Goal: Task Accomplishment & Management: Manage account settings

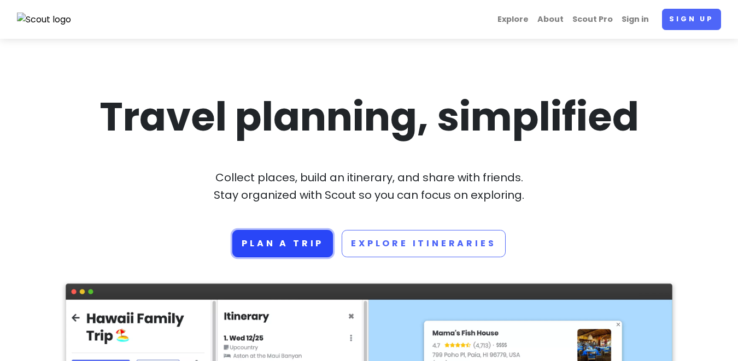
click at [303, 242] on link "Plan a trip" at bounding box center [282, 243] width 101 height 27
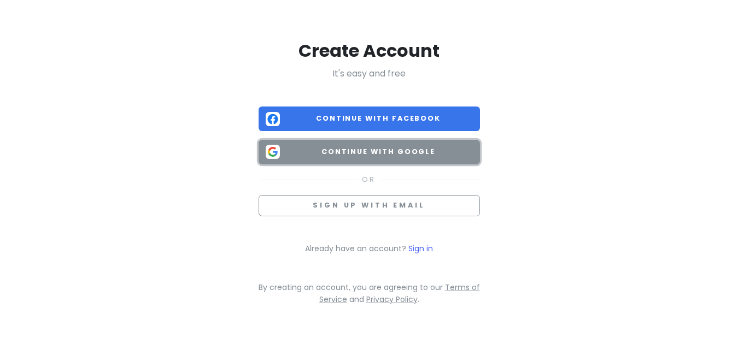
click at [398, 156] on span "Continue with Google" at bounding box center [378, 151] width 189 height 11
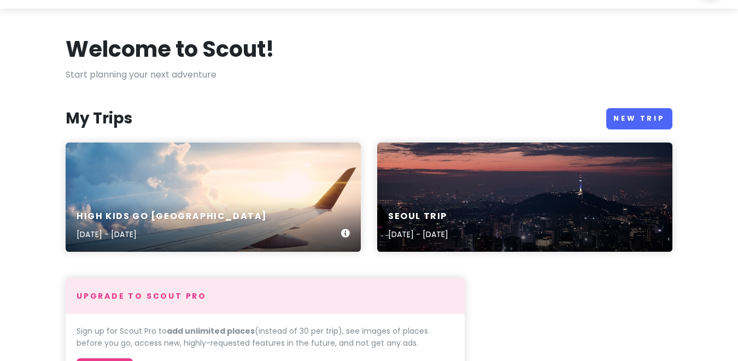
scroll to position [55, 0]
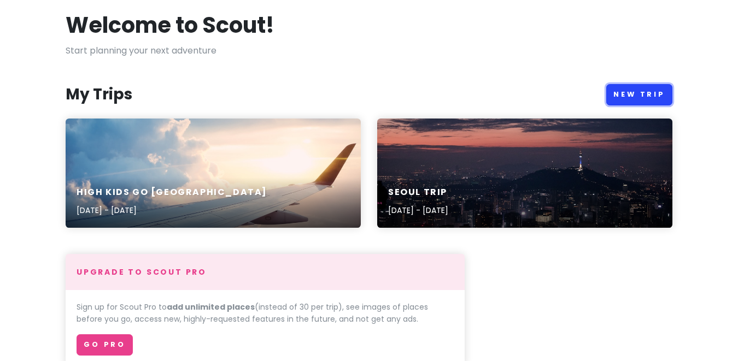
click at [644, 86] on link "New Trip" at bounding box center [639, 94] width 66 height 21
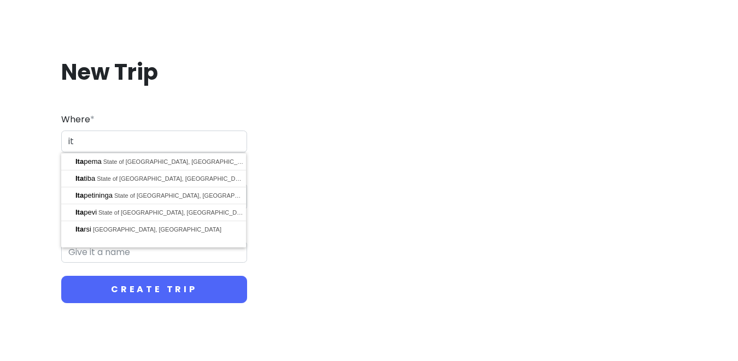
type input "i"
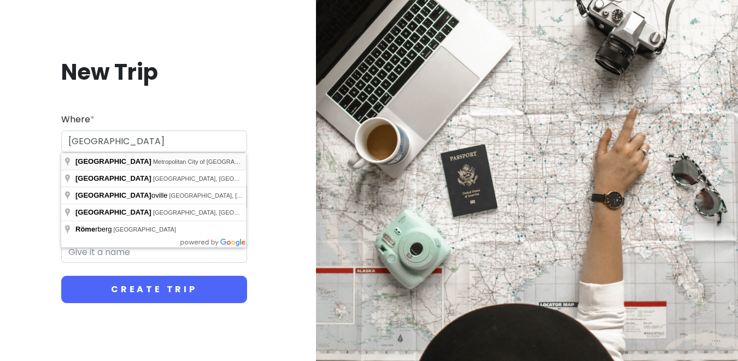
type input "Rome, Metropolitan City of Rome Capital, Italy"
type input "Rome Trip"
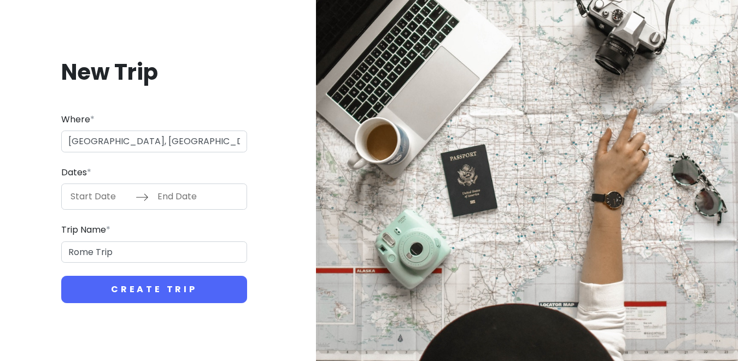
click at [103, 197] on input "Start Date" at bounding box center [99, 196] width 71 height 25
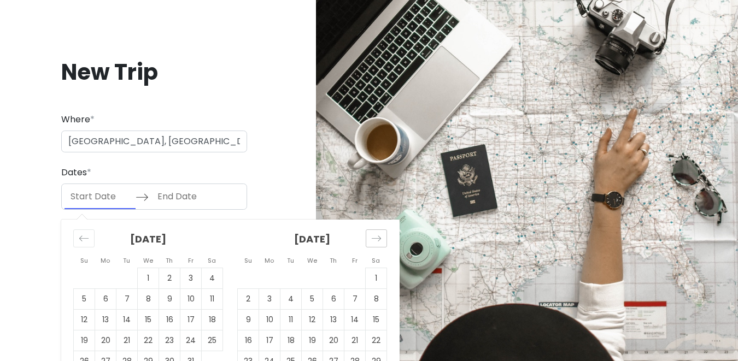
click at [376, 243] on icon "Move forward to switch to the next month." at bounding box center [376, 238] width 10 height 10
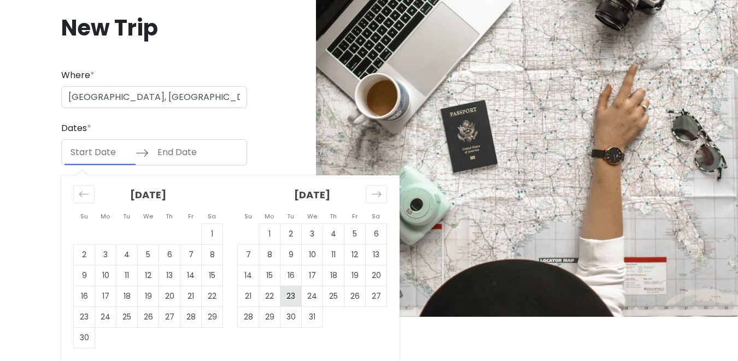
click at [285, 293] on td "23" at bounding box center [290, 296] width 21 height 21
type input "12/23/2025"
click at [376, 195] on icon "Move forward to switch to the next month." at bounding box center [376, 194] width 10 height 10
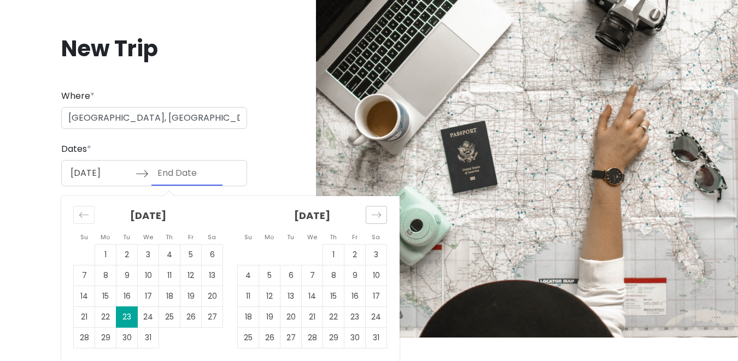
scroll to position [24, 0]
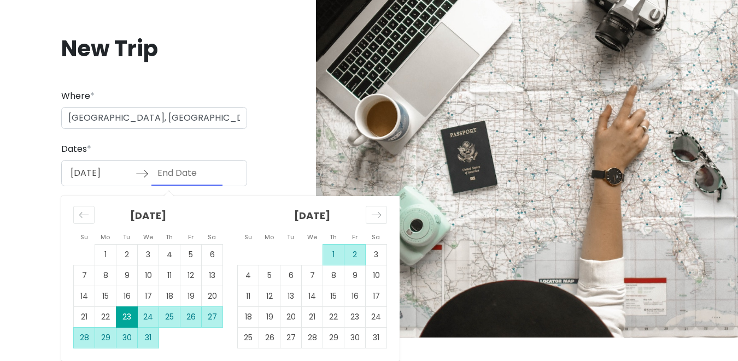
click at [356, 250] on td "2" at bounding box center [354, 255] width 21 height 21
type input "01/02/2026"
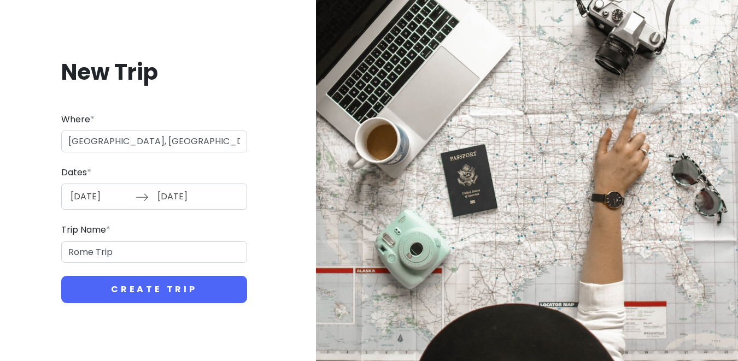
scroll to position [0, 0]
drag, startPoint x: 142, startPoint y: 252, endPoint x: 15, endPoint y: 242, distance: 126.6
click at [15, 242] on div "New Trip Where * Rome, Metropolitan City of Rome Capital, Italy Dates * 12/23/2…" at bounding box center [154, 181] width 291 height 298
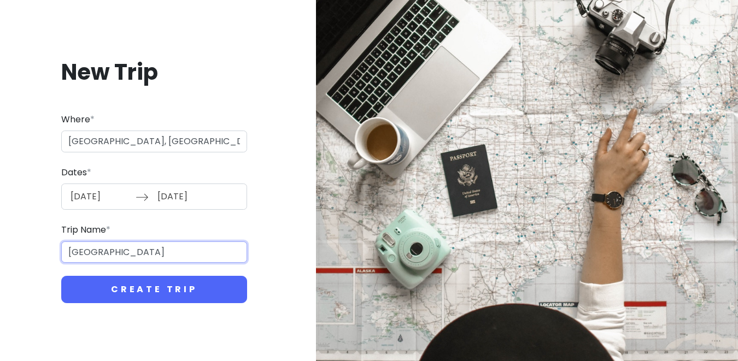
type input "Italy"
click at [61, 276] on button "Create Trip" at bounding box center [154, 289] width 186 height 27
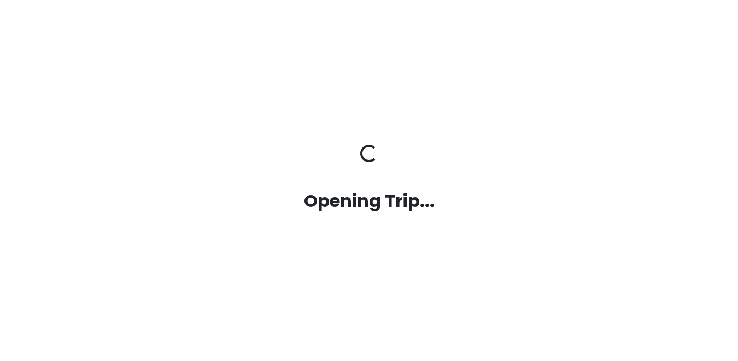
click at [105, 287] on div "Opening Trip... Opening Trip..." at bounding box center [368, 180] width 623 height 361
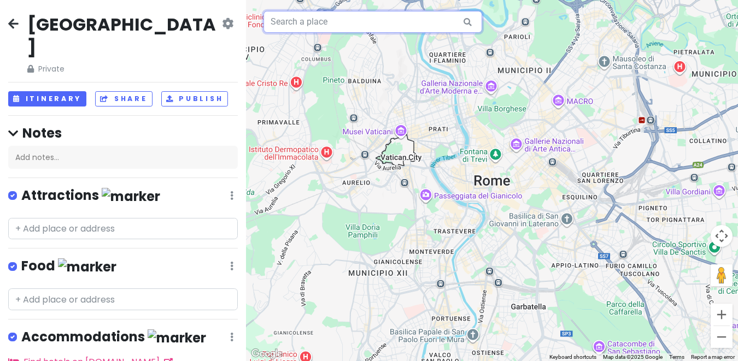
click at [380, 25] on input "text" at bounding box center [372, 22] width 219 height 22
paste input "Via Arco Basso"
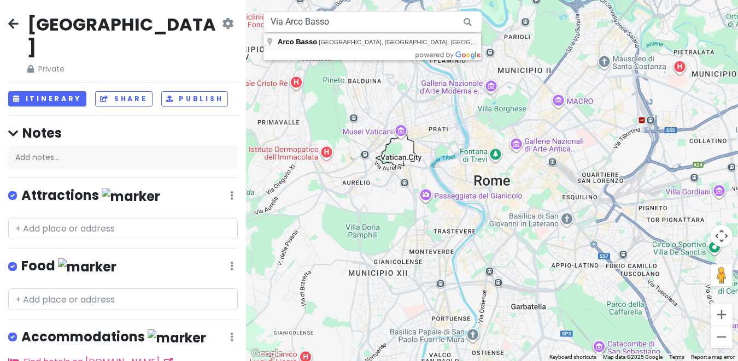
type input "Arco Basso, Bari, Metropolitan City of Bari, Italy"
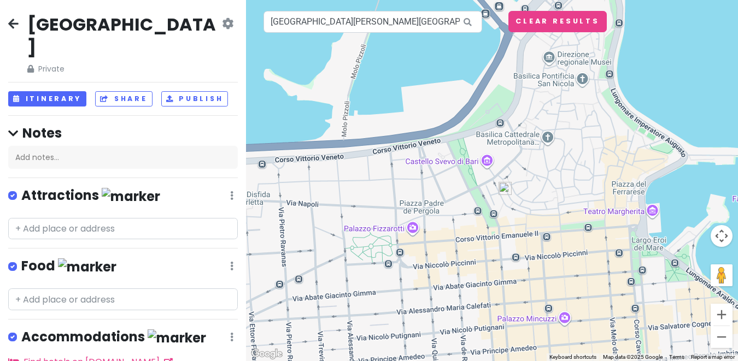
click at [502, 185] on img at bounding box center [504, 188] width 13 height 13
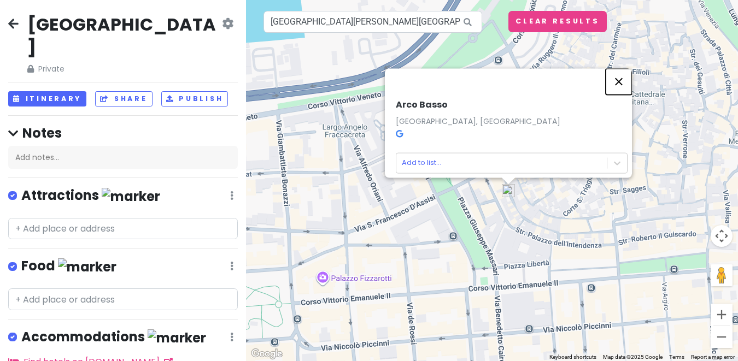
click at [623, 79] on button "Close" at bounding box center [619, 81] width 26 height 26
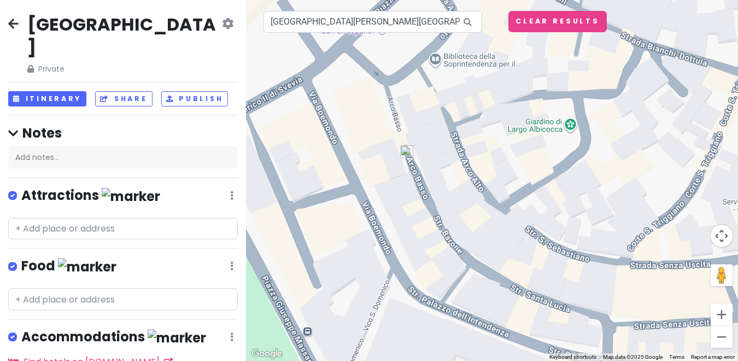
drag, startPoint x: 421, startPoint y: 139, endPoint x: 434, endPoint y: 139, distance: 13.7
click at [434, 139] on div at bounding box center [492, 180] width 492 height 361
click at [391, 110] on div at bounding box center [492, 180] width 492 height 361
click at [406, 155] on img at bounding box center [406, 151] width 13 height 13
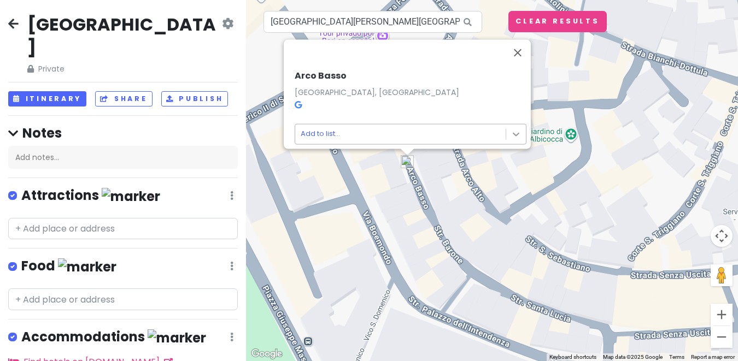
click at [517, 128] on body "Italy Private Change Dates Make a Copy Delete Trip Go Pro ⚡️ Give Feedback 💡 Su…" at bounding box center [369, 180] width 738 height 361
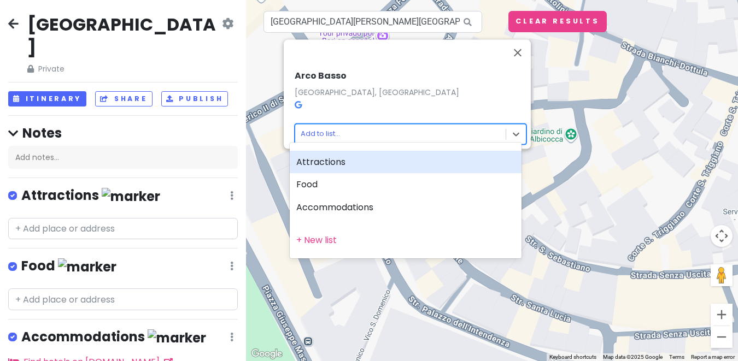
click at [430, 167] on div "Attractions" at bounding box center [406, 162] width 232 height 23
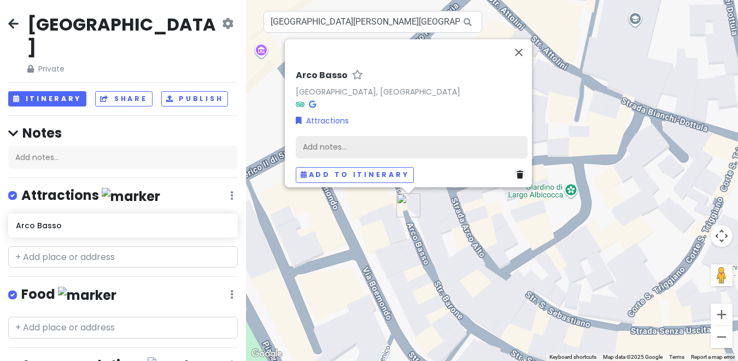
click at [358, 139] on div "Add notes..." at bounding box center [412, 147] width 232 height 23
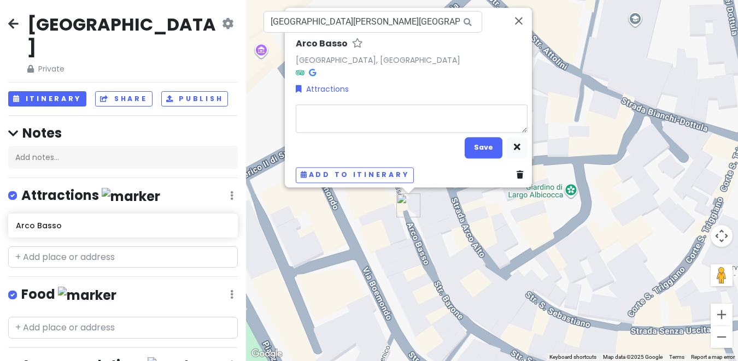
type textarea "x"
type textarea "P"
type textarea "x"
type textarea "Pa"
type textarea "x"
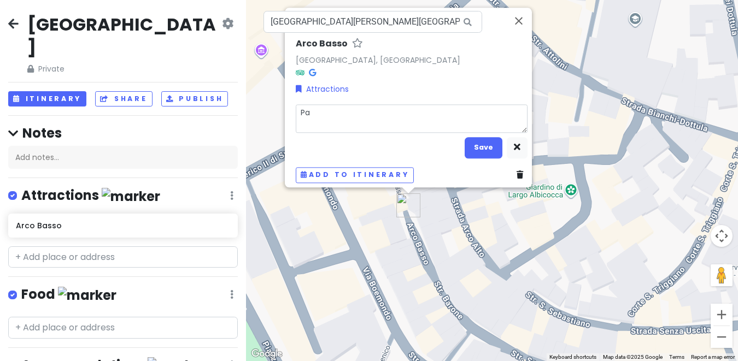
type textarea "Pas"
type textarea "x"
type textarea "Past"
type textarea "x"
type textarea "Pasta"
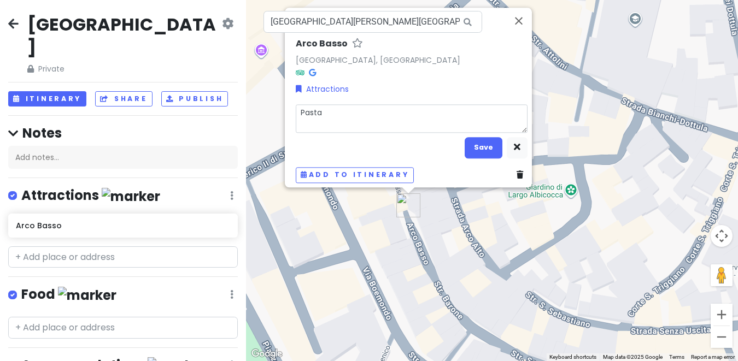
type textarea "x"
type textarea "Pasta"
type textarea "x"
type textarea "Pasta"
type textarea "x"
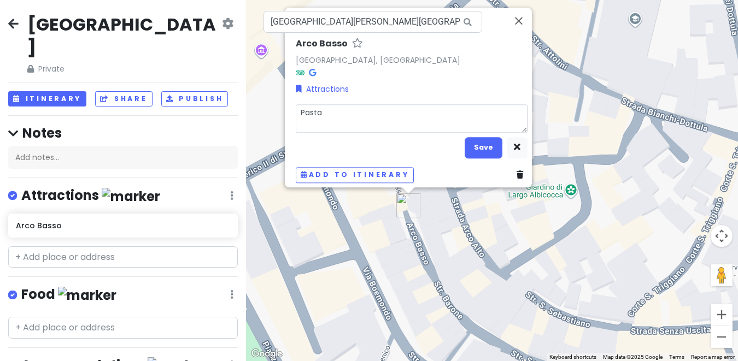
type textarea "Past"
type textarea "x"
type textarea "Pas"
type textarea "x"
type textarea "Pa"
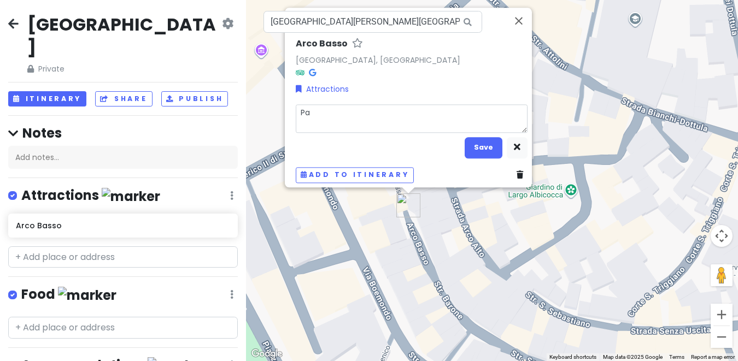
type textarea "x"
type textarea "P"
type textarea "x"
type textarea "H"
type textarea "x"
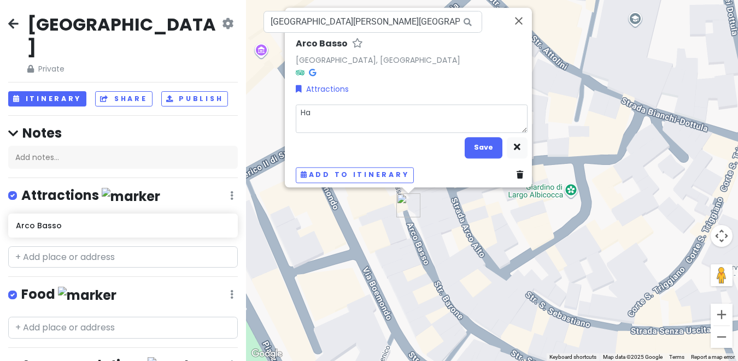
type textarea "Han"
type textarea "x"
type textarea "Hand"
type textarea "x"
type textarea "Handm"
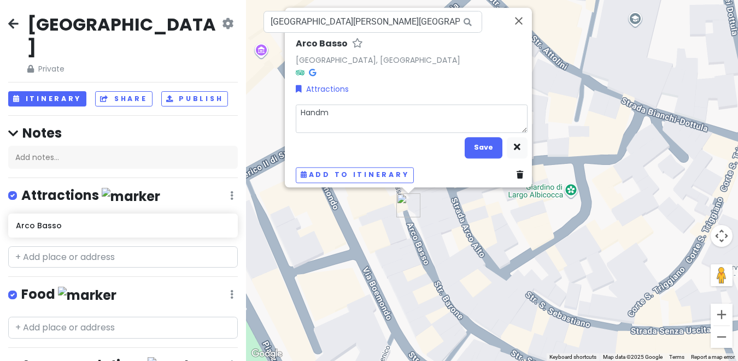
type textarea "x"
type textarea "Handms"
type textarea "x"
type textarea "Handm"
type textarea "x"
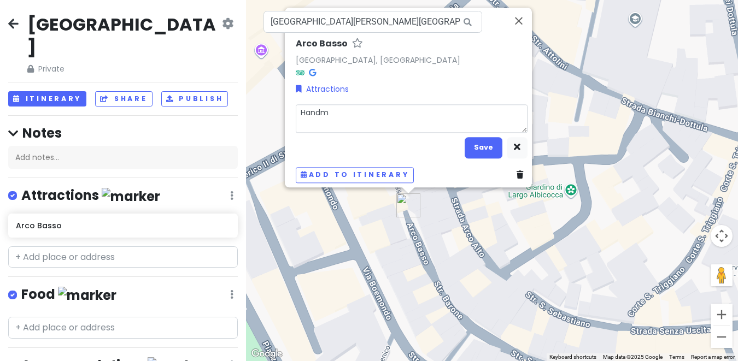
type textarea "Handma"
type textarea "x"
type textarea "Handmad"
type textarea "x"
type textarea "Handmade"
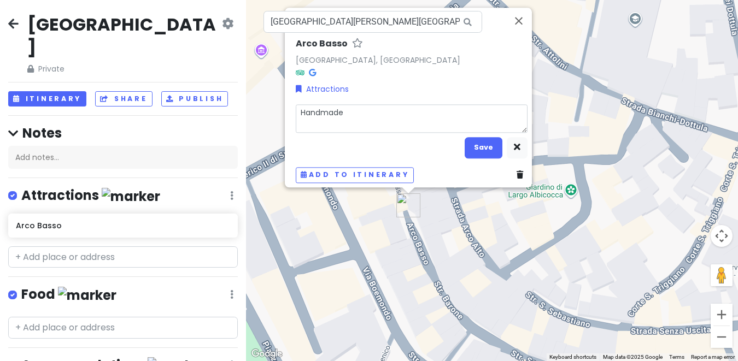
type textarea "x"
type textarea "Handmade"
type textarea "x"
type textarea "Handmade P"
type textarea "x"
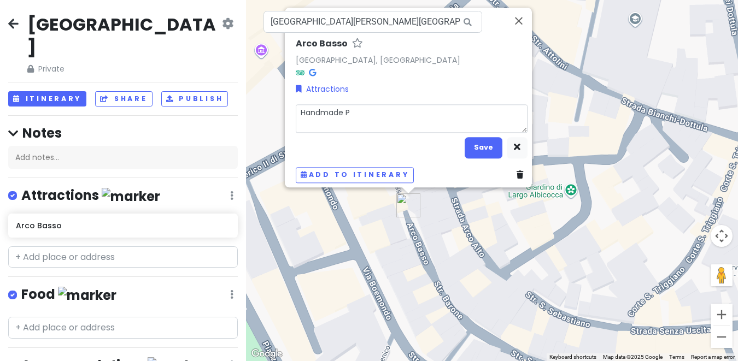
type textarea "Handmade Pa"
type textarea "x"
type textarea "Handmade Pas"
type textarea "x"
type textarea "Handmade Past"
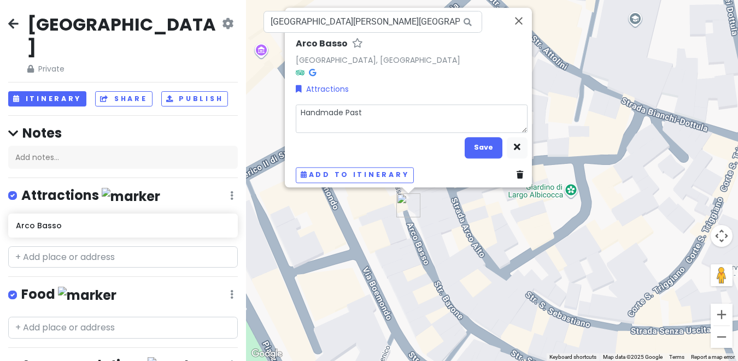
type textarea "x"
type textarea "Handmade Pas"
type textarea "x"
type textarea "Handmade Pa"
type textarea "x"
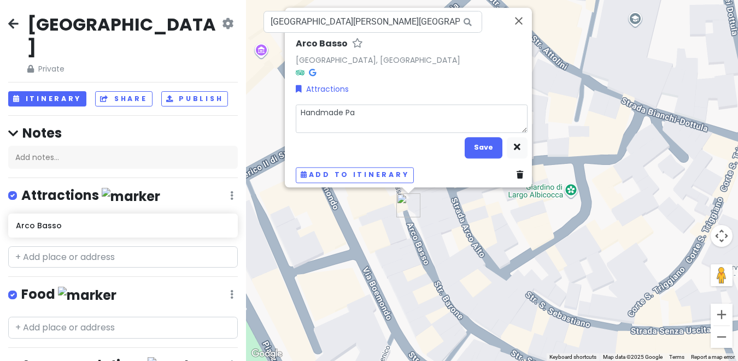
type textarea "Handmade P"
type textarea "x"
type textarea "Handmade"
type textarea "x"
type textarea "Handmade"
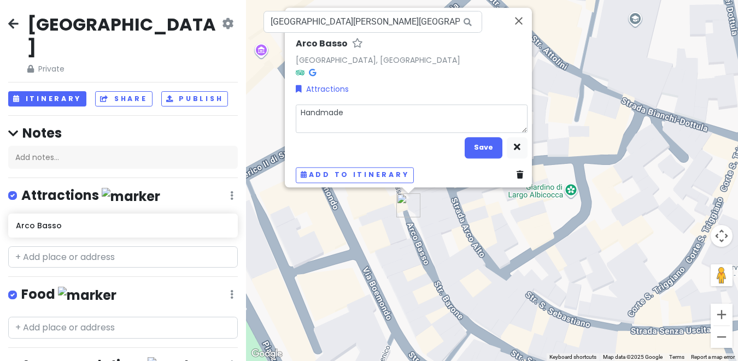
drag, startPoint x: 351, startPoint y: 105, endPoint x: 234, endPoint y: 108, distance: 117.0
click at [234, 108] on div "Italy Private Change Dates Make a Copy Delete Trip Go Pro ⚡️ Give Feedback 💡 Su…" at bounding box center [369, 180] width 738 height 361
type textarea "x"
type textarea "h"
type textarea "x"
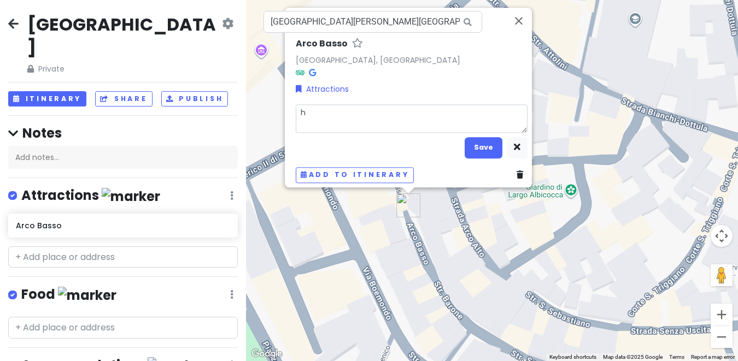
type textarea "ha"
type textarea "x"
type textarea "han"
type textarea "x"
type textarea "hand"
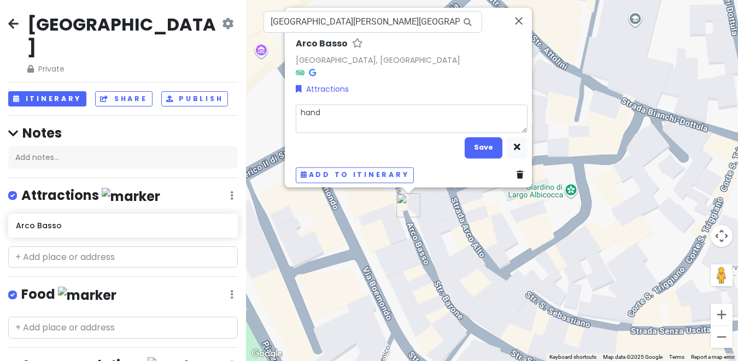
type textarea "x"
type textarea "handm"
type textarea "x"
type textarea "handma"
type textarea "x"
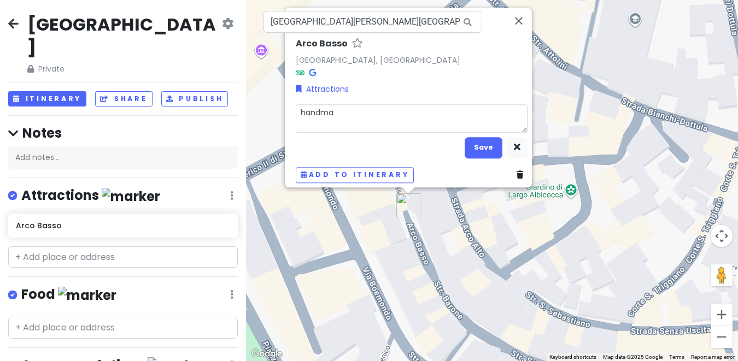
type textarea "handmad"
type textarea "x"
type textarea "handmade"
type textarea "x"
type textarea "handmade"
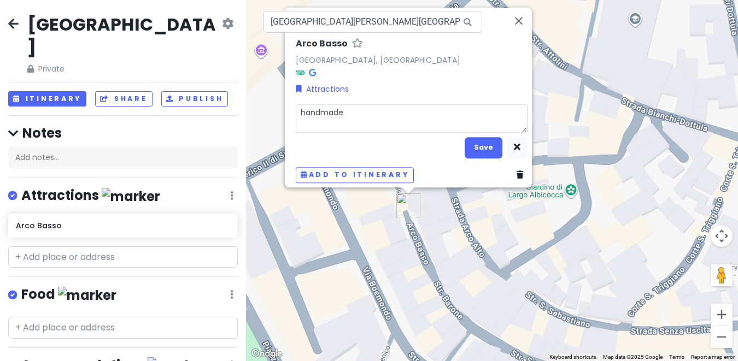
type textarea "x"
type textarea "handmade p"
type textarea "x"
type textarea "handmade pa"
type textarea "x"
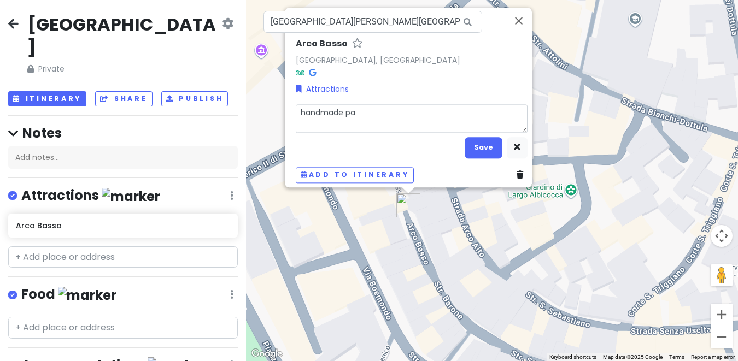
type textarea "handmade pas"
type textarea "x"
type textarea "handmade past"
type textarea "x"
type textarea "handmade pasta"
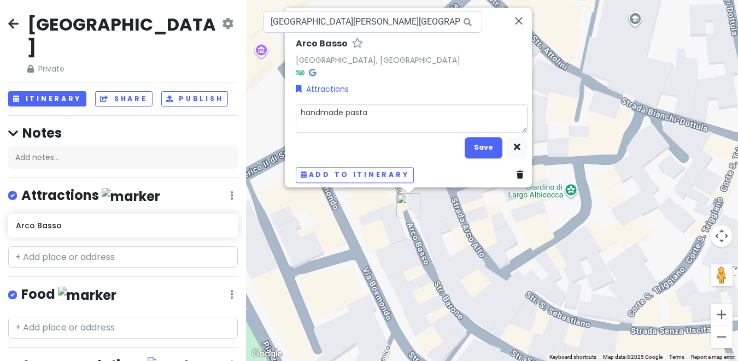
type textarea "x"
type textarea "handmade pasta"
type textarea "x"
type textarea "handmade pasta s"
type textarea "x"
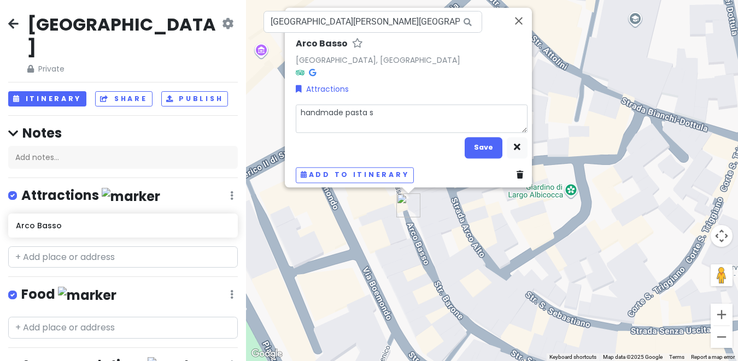
type textarea "handmade pasta st"
type textarea "x"
type textarea "handmade pasta str"
type textarea "x"
type textarea "handmade pasta stre"
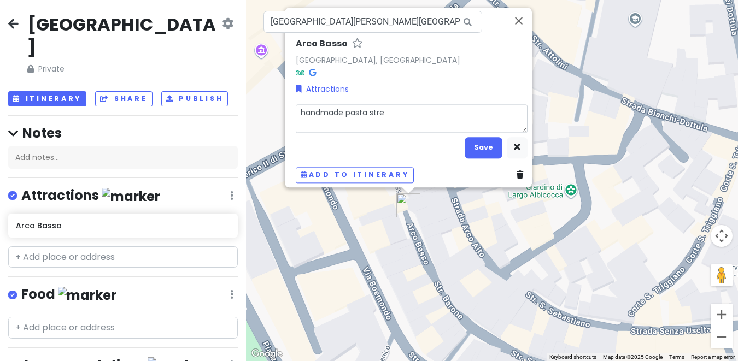
type textarea "x"
type textarea "handmade pasta stree"
type textarea "x"
type textarea "handmade pasta street"
type textarea "x"
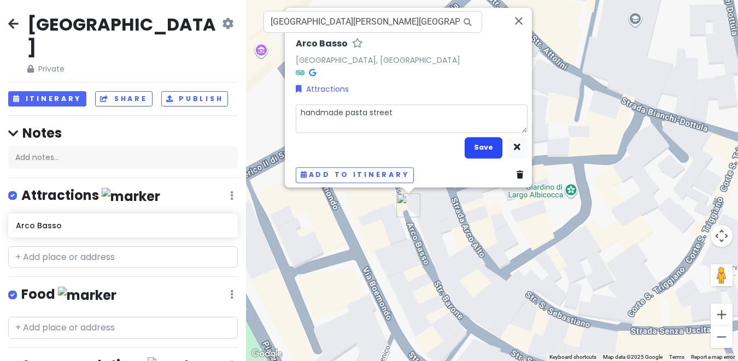
type textarea "handmade pasta street"
click at [469, 138] on button "Save" at bounding box center [484, 147] width 38 height 21
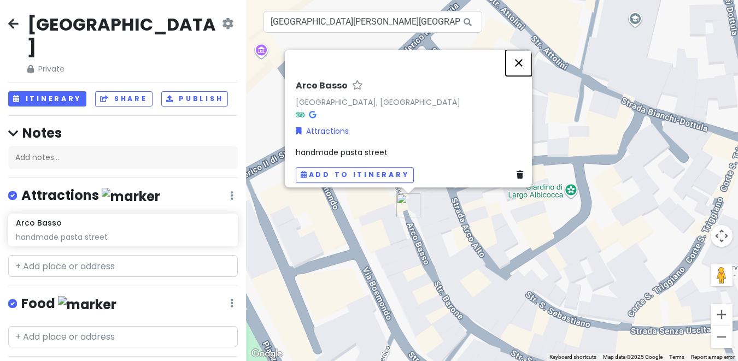
click at [524, 53] on button "Close" at bounding box center [519, 63] width 26 height 26
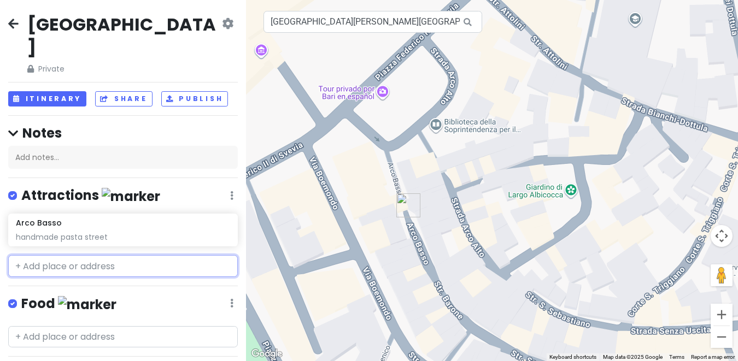
click at [121, 255] on input "text" at bounding box center [123, 266] width 230 height 22
paste input "Panificio Fiore Bari 糕点店 4.6 (3417)"
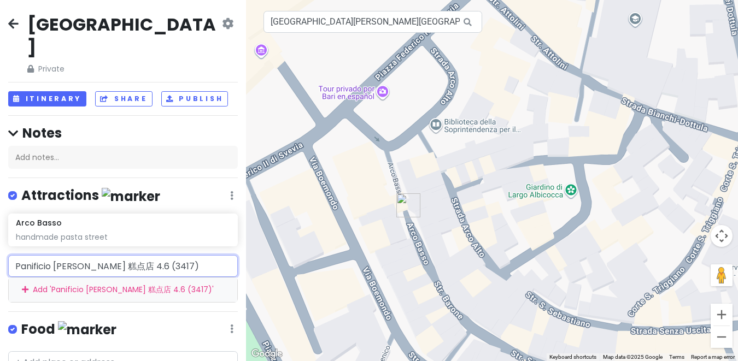
drag, startPoint x: 96, startPoint y: 241, endPoint x: 216, endPoint y: 239, distance: 120.2
click at [214, 255] on input "Panificio Fiore Bari 糕点店 4.6 (3417)" at bounding box center [123, 266] width 230 height 22
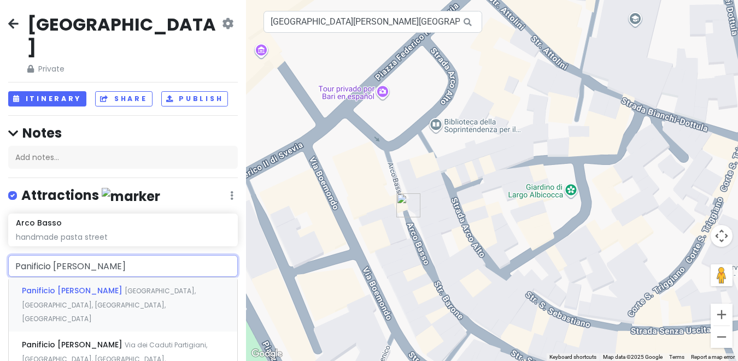
type input "Panificio Fiore Bari"
click at [131, 278] on div "Panificio Fiore Bari Strada Palazzo di Città, Bari, Metropolitan City of Bari, …" at bounding box center [123, 305] width 228 height 54
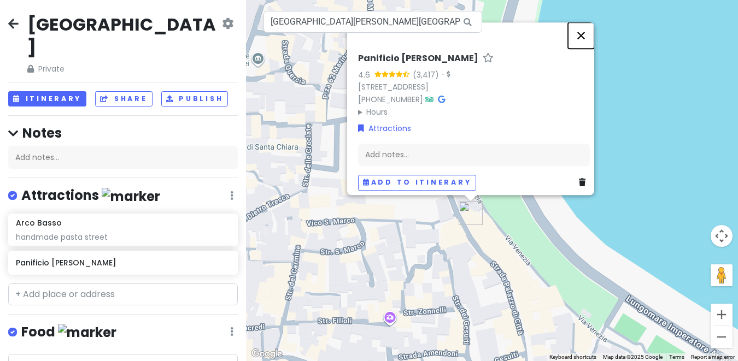
click at [582, 32] on button "Close" at bounding box center [581, 35] width 26 height 26
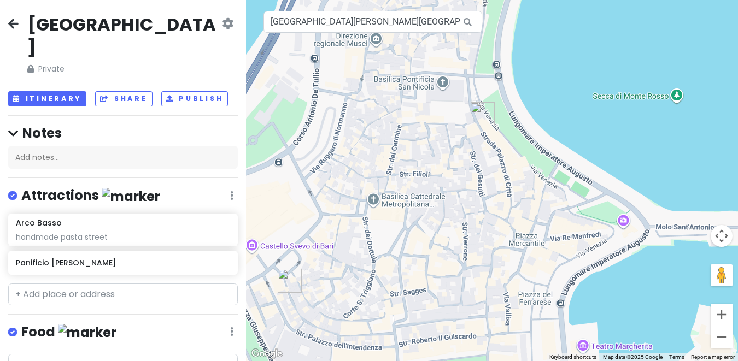
drag, startPoint x: 379, startPoint y: 265, endPoint x: 421, endPoint y: 191, distance: 84.9
click at [421, 191] on div at bounding box center [492, 180] width 492 height 361
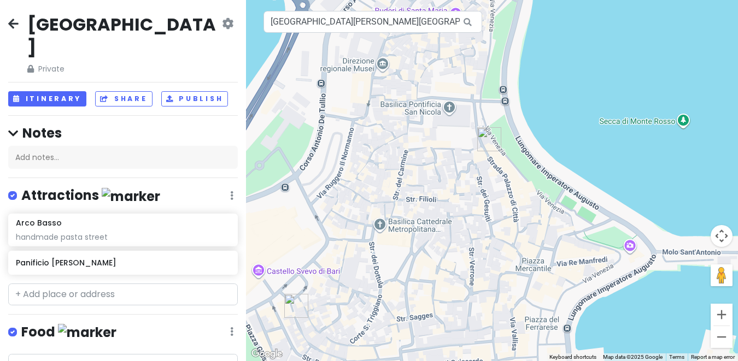
drag, startPoint x: 466, startPoint y: 132, endPoint x: 488, endPoint y: 173, distance: 46.5
click at [490, 173] on div at bounding box center [492, 180] width 492 height 361
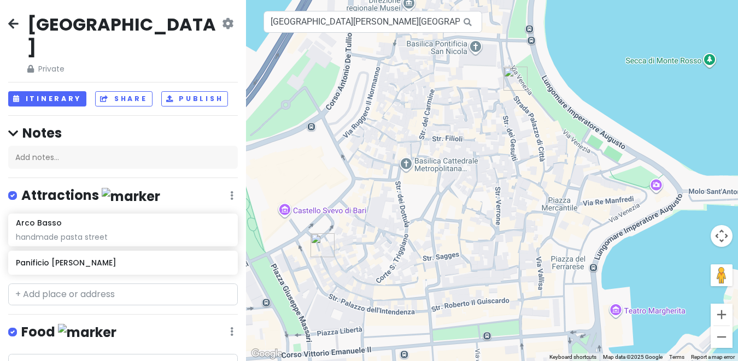
drag, startPoint x: 454, startPoint y: 220, endPoint x: 454, endPoint y: 138, distance: 81.4
click at [454, 138] on div at bounding box center [492, 180] width 492 height 361
click at [510, 81] on img "Panificio Fiore Bari" at bounding box center [515, 79] width 24 height 24
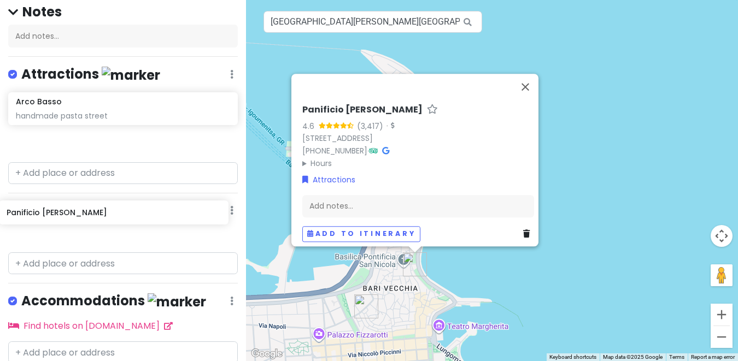
drag, startPoint x: 194, startPoint y: 242, endPoint x: 185, endPoint y: 215, distance: 28.3
click at [185, 215] on div "Italy Private Change Dates Make a Copy Delete Trip Go Pro ⚡️ Give Feedback 💡 Su…" at bounding box center [123, 180] width 246 height 361
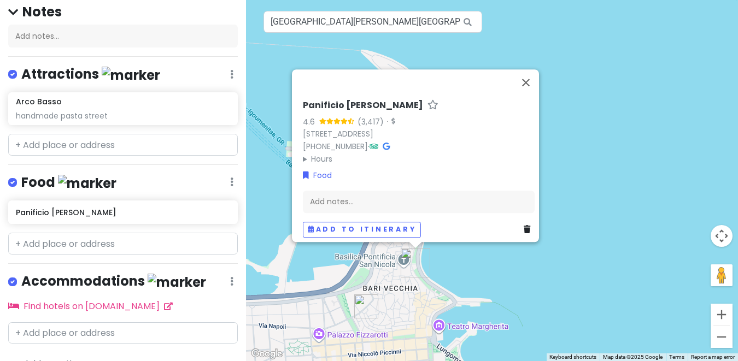
scroll to position [119, 0]
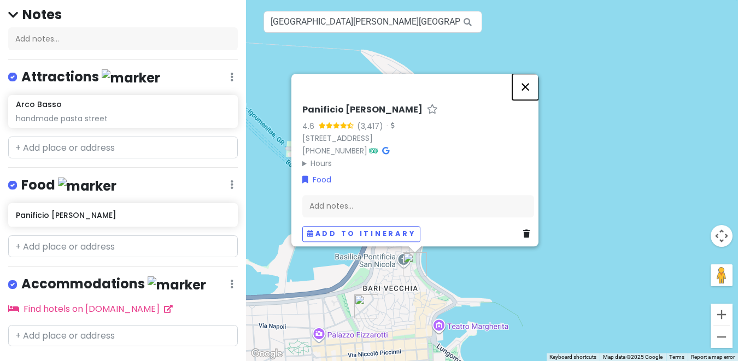
click at [533, 80] on button "Close" at bounding box center [525, 87] width 26 height 26
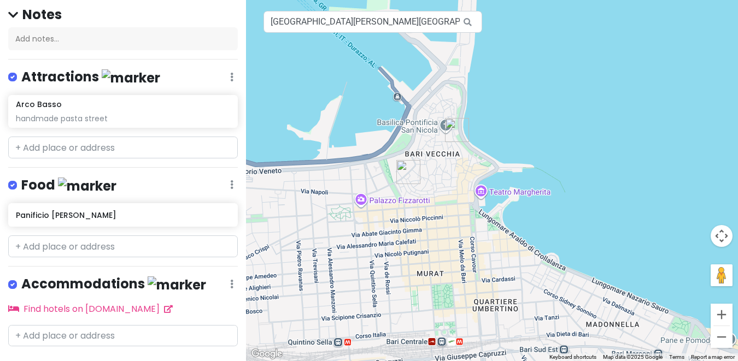
drag, startPoint x: 463, startPoint y: 211, endPoint x: 520, endPoint y: 25, distance: 194.8
click at [520, 25] on div at bounding box center [492, 180] width 492 height 361
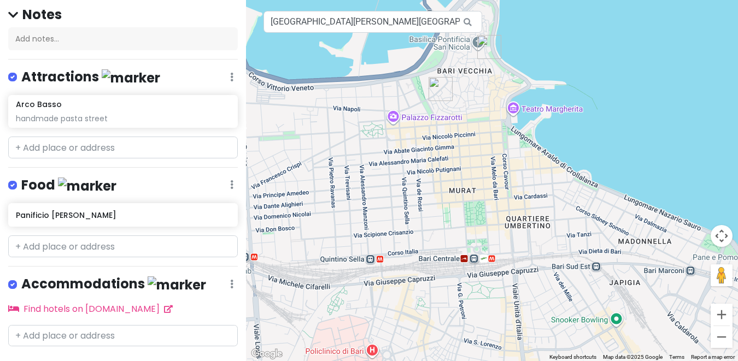
drag, startPoint x: 445, startPoint y: 167, endPoint x: 462, endPoint y: 132, distance: 39.1
click at [462, 132] on div at bounding box center [492, 180] width 492 height 361
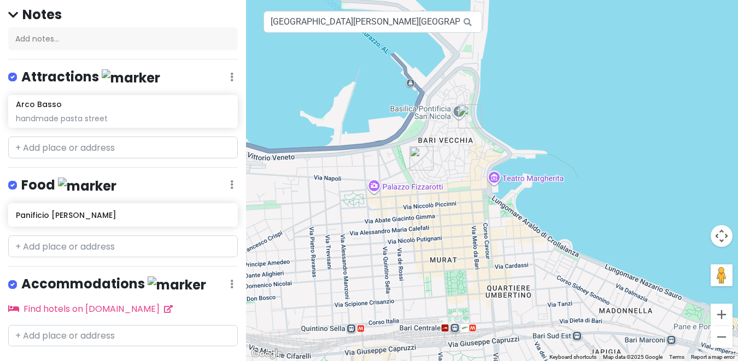
drag, startPoint x: 525, startPoint y: 87, endPoint x: 505, endPoint y: 157, distance: 73.2
click at [505, 157] on div at bounding box center [492, 180] width 492 height 361
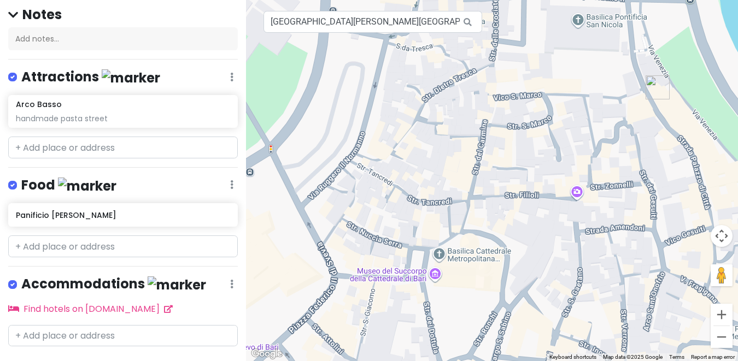
drag, startPoint x: 430, startPoint y: 216, endPoint x: 397, endPoint y: 366, distance: 153.3
click at [397, 361] on html "Italy Private Change Dates Make a Copy Delete Trip Go Pro ⚡️ Give Feedback 💡 Su…" at bounding box center [369, 180] width 738 height 361
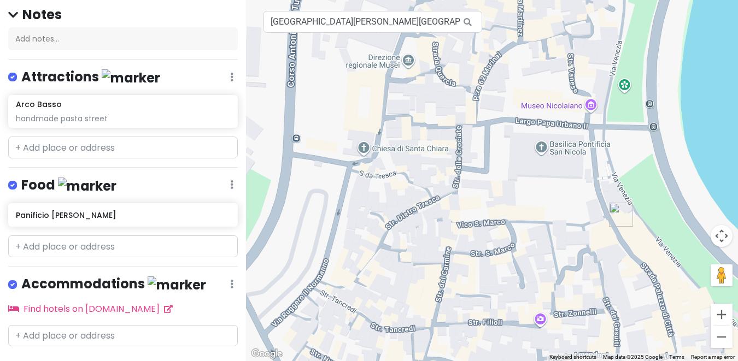
drag, startPoint x: 433, startPoint y: 214, endPoint x: 397, endPoint y: 343, distance: 134.1
click at [397, 343] on div at bounding box center [492, 180] width 492 height 361
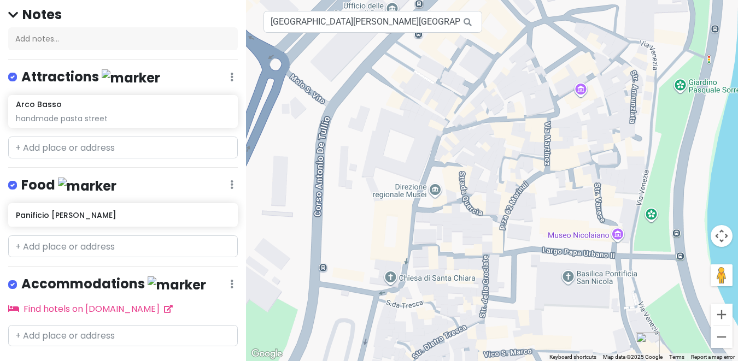
drag, startPoint x: 426, startPoint y: 191, endPoint x: 453, endPoint y: 322, distance: 133.9
click at [453, 322] on div at bounding box center [492, 180] width 492 height 361
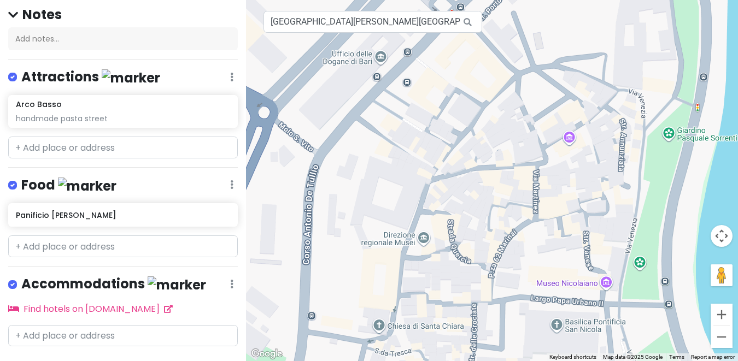
drag, startPoint x: 496, startPoint y: 185, endPoint x: 466, endPoint y: 95, distance: 94.4
click at [466, 95] on div at bounding box center [492, 180] width 492 height 361
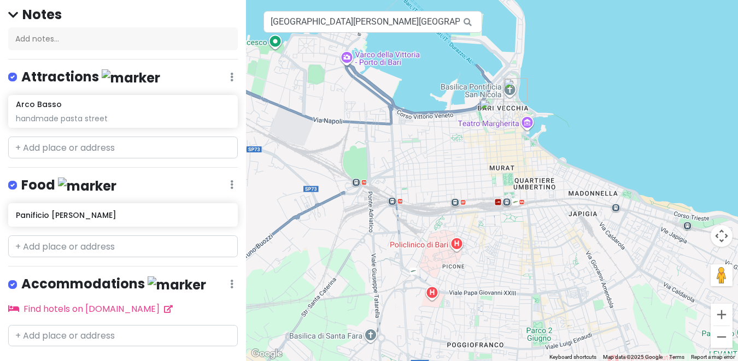
drag, startPoint x: 479, startPoint y: 186, endPoint x: 563, endPoint y: 121, distance: 106.5
click at [563, 121] on div at bounding box center [492, 180] width 492 height 361
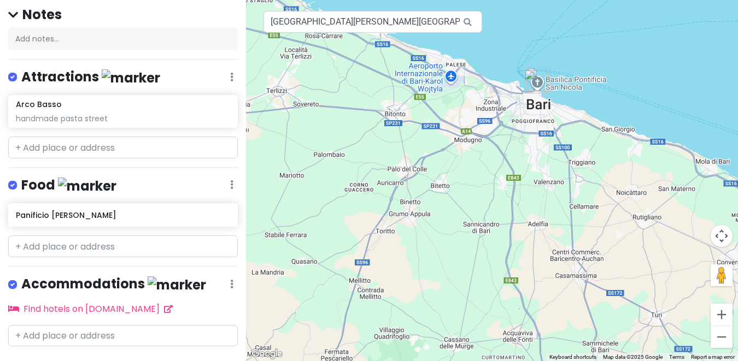
drag, startPoint x: 532, startPoint y: 172, endPoint x: 610, endPoint y: 106, distance: 102.0
click at [610, 106] on div at bounding box center [492, 180] width 492 height 361
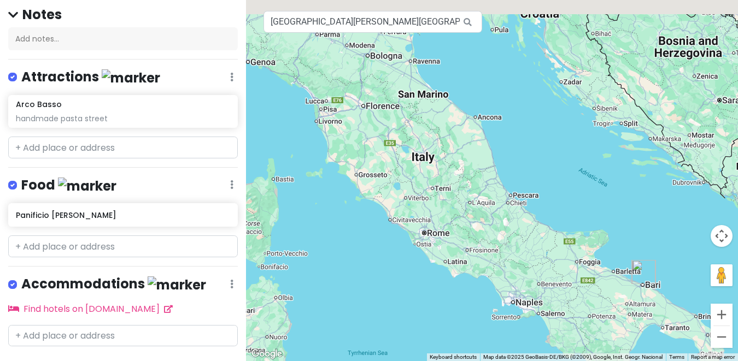
drag, startPoint x: 474, startPoint y: 92, endPoint x: 619, endPoint y: 239, distance: 206.4
click at [619, 239] on div at bounding box center [492, 180] width 492 height 361
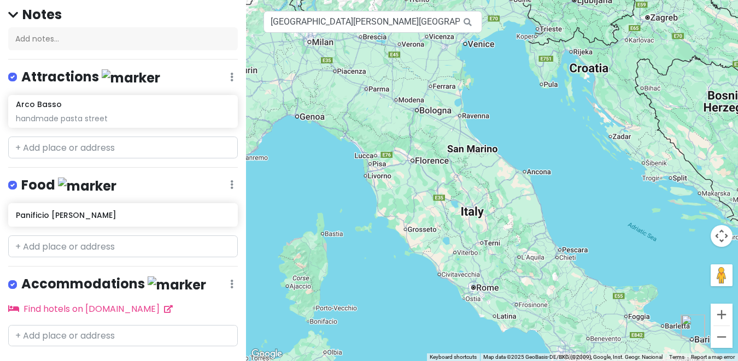
drag, startPoint x: 550, startPoint y: 165, endPoint x: 600, endPoint y: 219, distance: 73.1
click at [600, 219] on div at bounding box center [492, 180] width 492 height 361
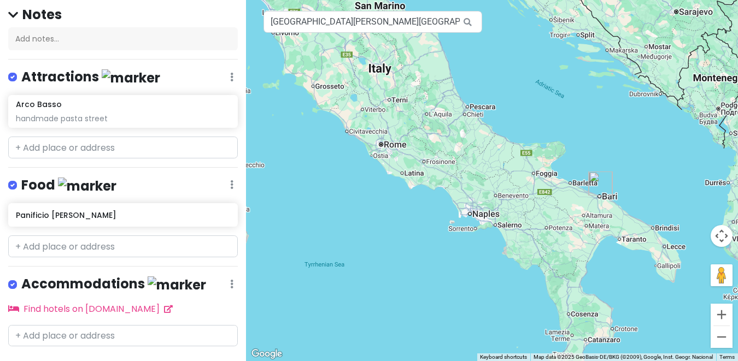
drag, startPoint x: 590, startPoint y: 218, endPoint x: 496, endPoint y: 75, distance: 170.5
click at [496, 75] on div at bounding box center [492, 180] width 492 height 361
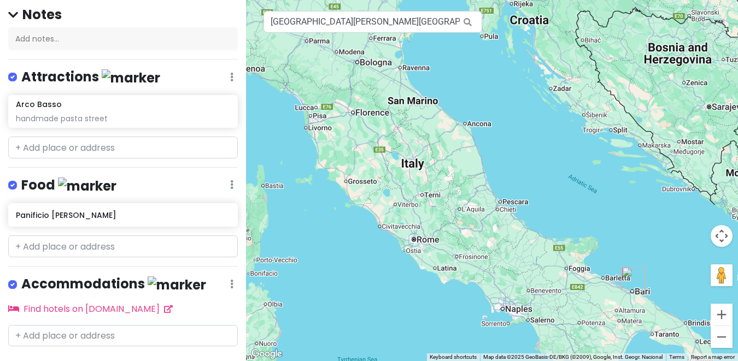
drag, startPoint x: 595, startPoint y: 132, endPoint x: 625, endPoint y: 226, distance: 98.7
click at [625, 226] on div at bounding box center [492, 180] width 492 height 361
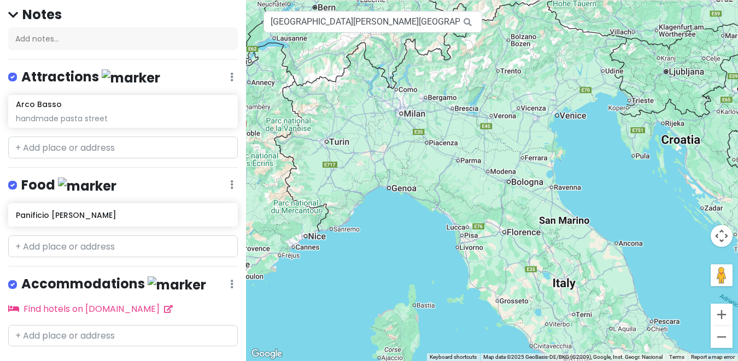
drag, startPoint x: 515, startPoint y: 162, endPoint x: 665, endPoint y: 276, distance: 188.4
click at [665, 276] on div at bounding box center [492, 180] width 492 height 361
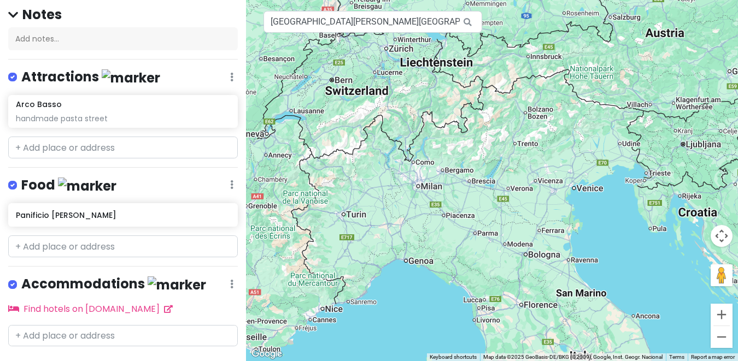
drag, startPoint x: 612, startPoint y: 193, endPoint x: 629, endPoint y: 266, distance: 74.2
click at [629, 266] on div at bounding box center [492, 180] width 492 height 361
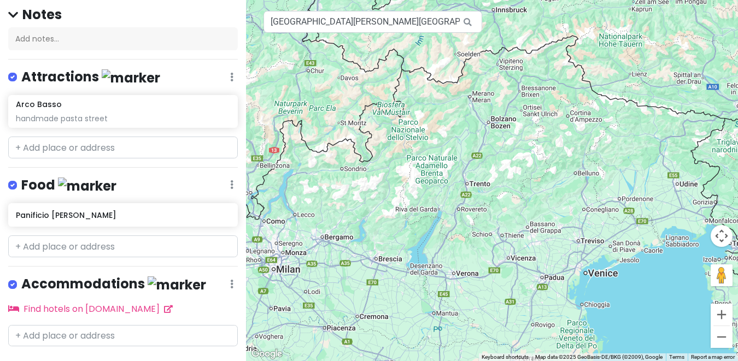
drag, startPoint x: 522, startPoint y: 129, endPoint x: 463, endPoint y: 160, distance: 66.3
click at [463, 160] on div at bounding box center [492, 180] width 492 height 361
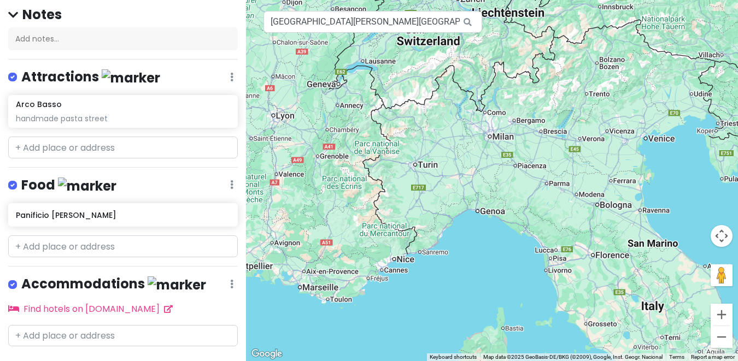
drag, startPoint x: 411, startPoint y: 184, endPoint x: 550, endPoint y: 119, distance: 153.6
click at [550, 119] on div at bounding box center [492, 180] width 492 height 361
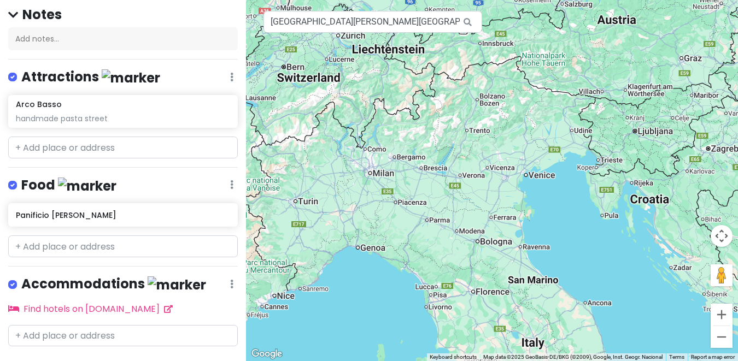
drag, startPoint x: 512, startPoint y: 281, endPoint x: 390, endPoint y: 318, distance: 127.3
click at [390, 318] on div at bounding box center [492, 180] width 492 height 361
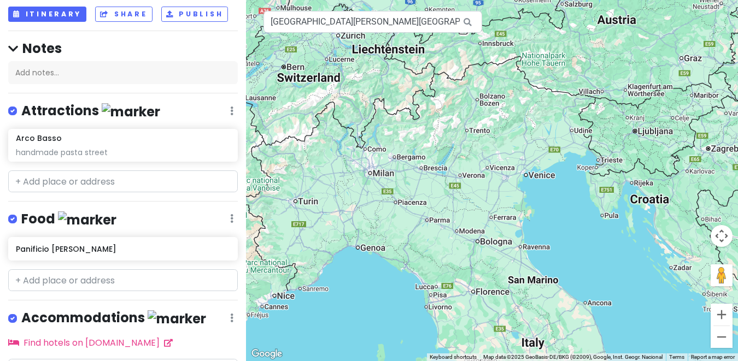
scroll to position [84, 0]
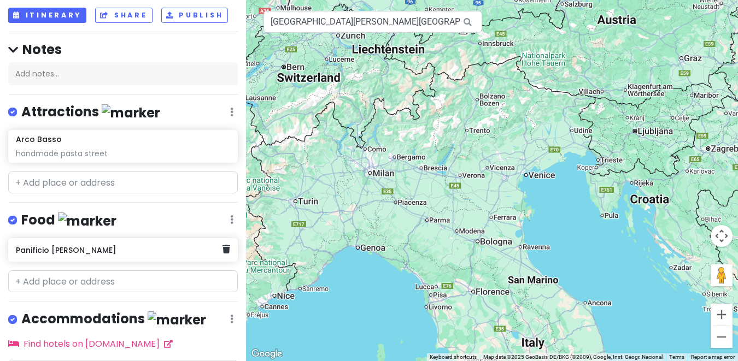
click at [187, 245] on h6 "Panificio Fiore Bari" at bounding box center [119, 250] width 206 height 10
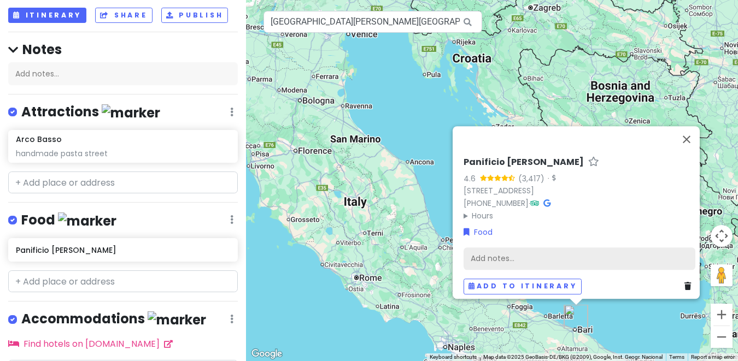
click at [472, 248] on div "Add notes..." at bounding box center [579, 258] width 232 height 23
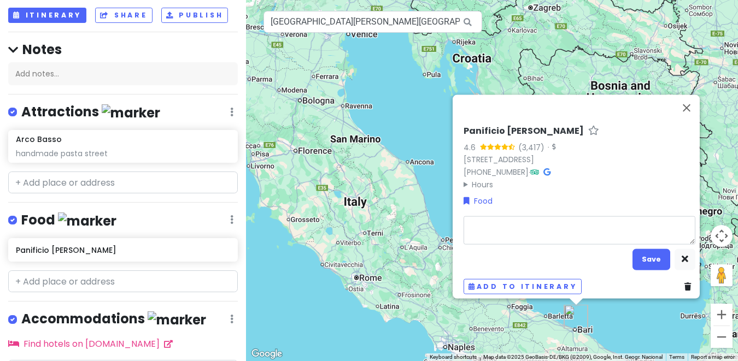
type textarea "x"
type textarea "f"
type textarea "x"
type textarea "fo"
type textarea "x"
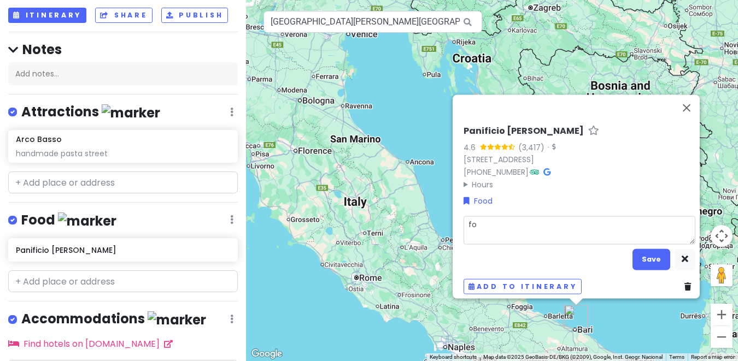
type textarea "foc"
type textarea "x"
type textarea "focc"
type textarea "x"
type textarea "focca"
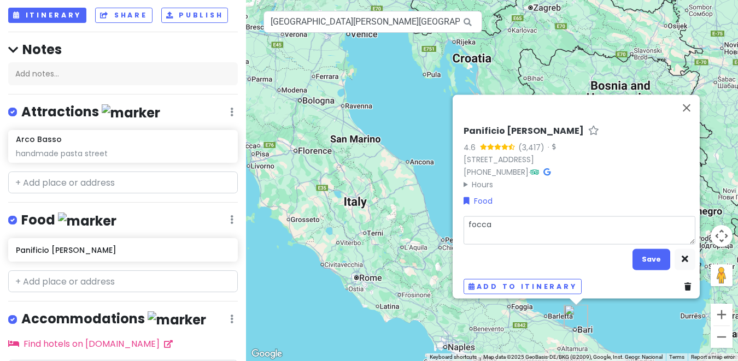
type textarea "x"
type textarea "foccas"
type textarea "x"
type textarea "foccasi"
type textarea "x"
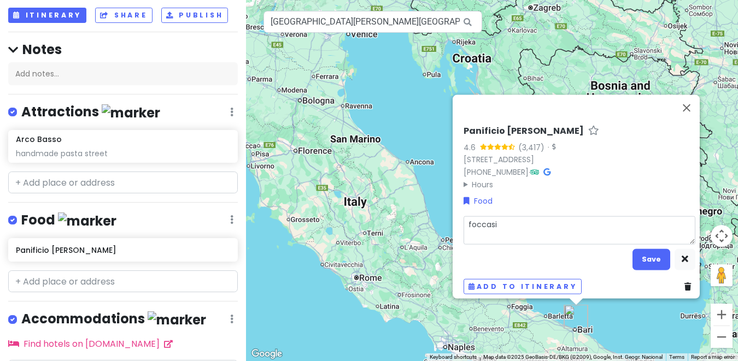
type textarea "foccasia"
type textarea "x"
type textarea "foccasia"
click at [652, 265] on div "Panificio Fiore Bari 4.6 (3,417) · Strada Palazzo di Città, 38, 70122 Bari BA, …" at bounding box center [579, 210] width 240 height 178
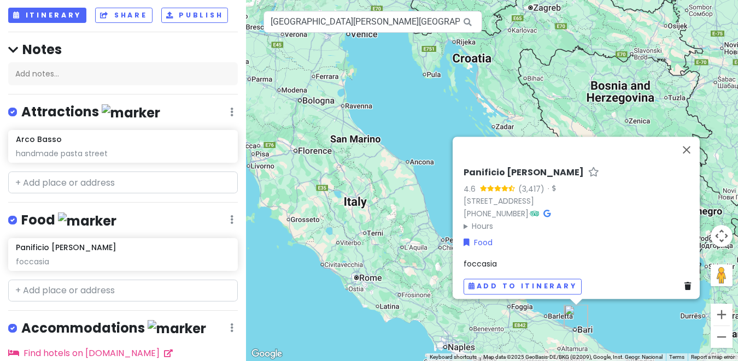
click at [189, 212] on div "Food Edit Reorder Delete List" at bounding box center [123, 223] width 230 height 22
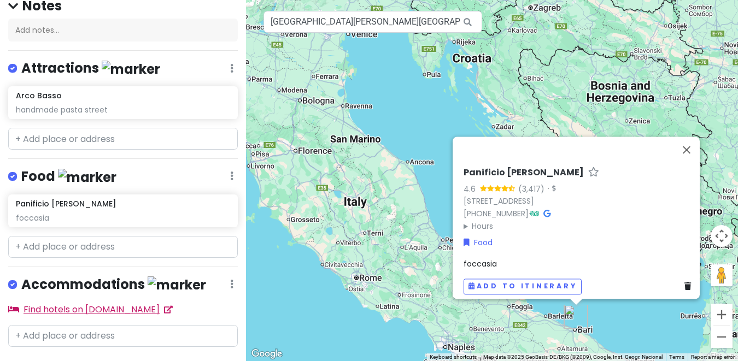
click at [132, 303] on link "Find hotels on Booking.com" at bounding box center [90, 309] width 165 height 13
click at [695, 148] on button "Close" at bounding box center [686, 150] width 26 height 26
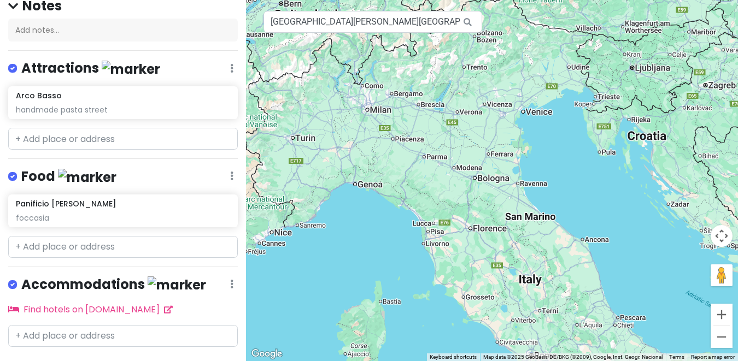
drag, startPoint x: 408, startPoint y: 138, endPoint x: 585, endPoint y: 216, distance: 193.6
click at [585, 216] on div at bounding box center [492, 180] width 492 height 361
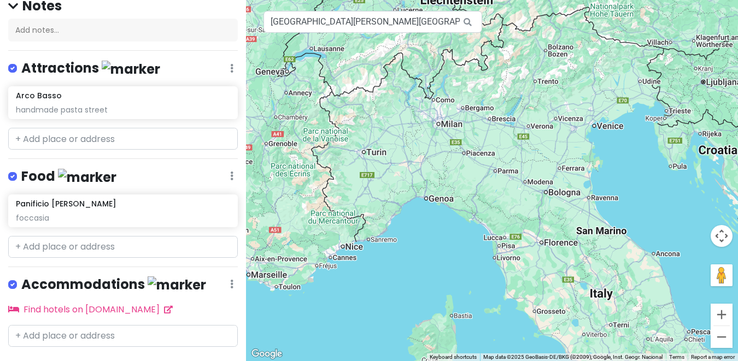
drag, startPoint x: 531, startPoint y: 160, endPoint x: 609, endPoint y: 175, distance: 79.0
click at [609, 175] on div at bounding box center [492, 180] width 492 height 361
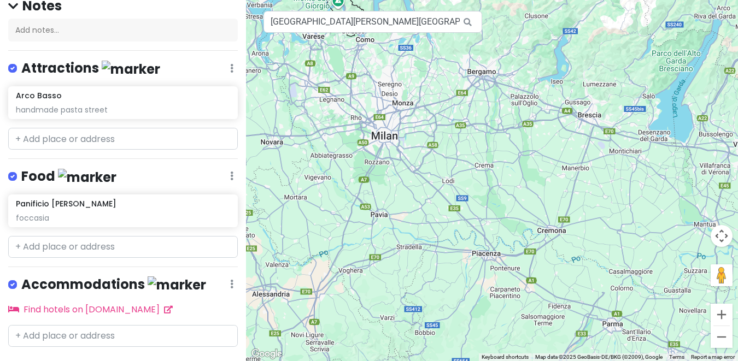
drag, startPoint x: 339, startPoint y: 102, endPoint x: 483, endPoint y: 126, distance: 146.3
click at [483, 126] on div at bounding box center [492, 180] width 492 height 361
